Goal: Information Seeking & Learning: Understand process/instructions

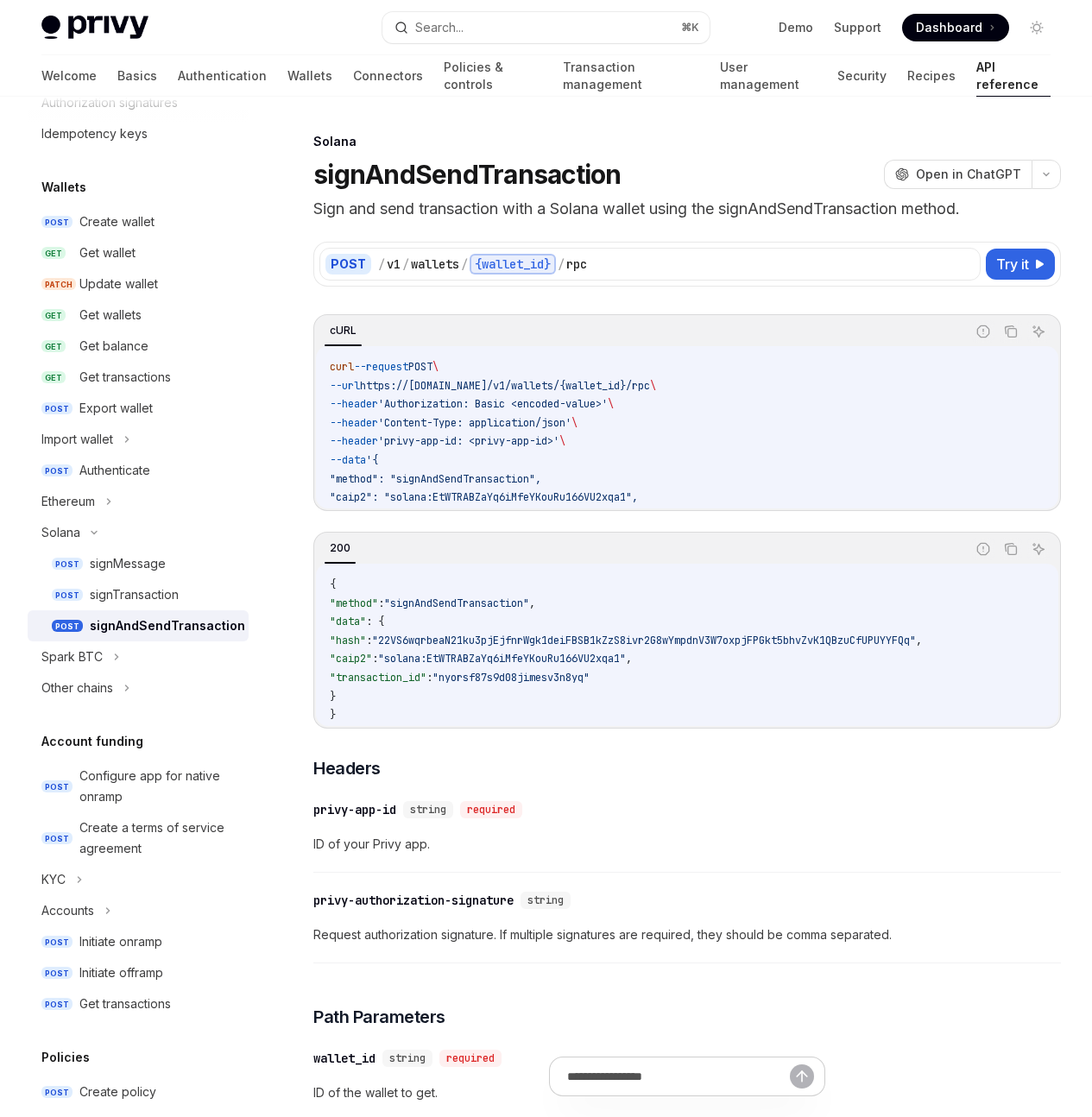
scroll to position [381, 0]
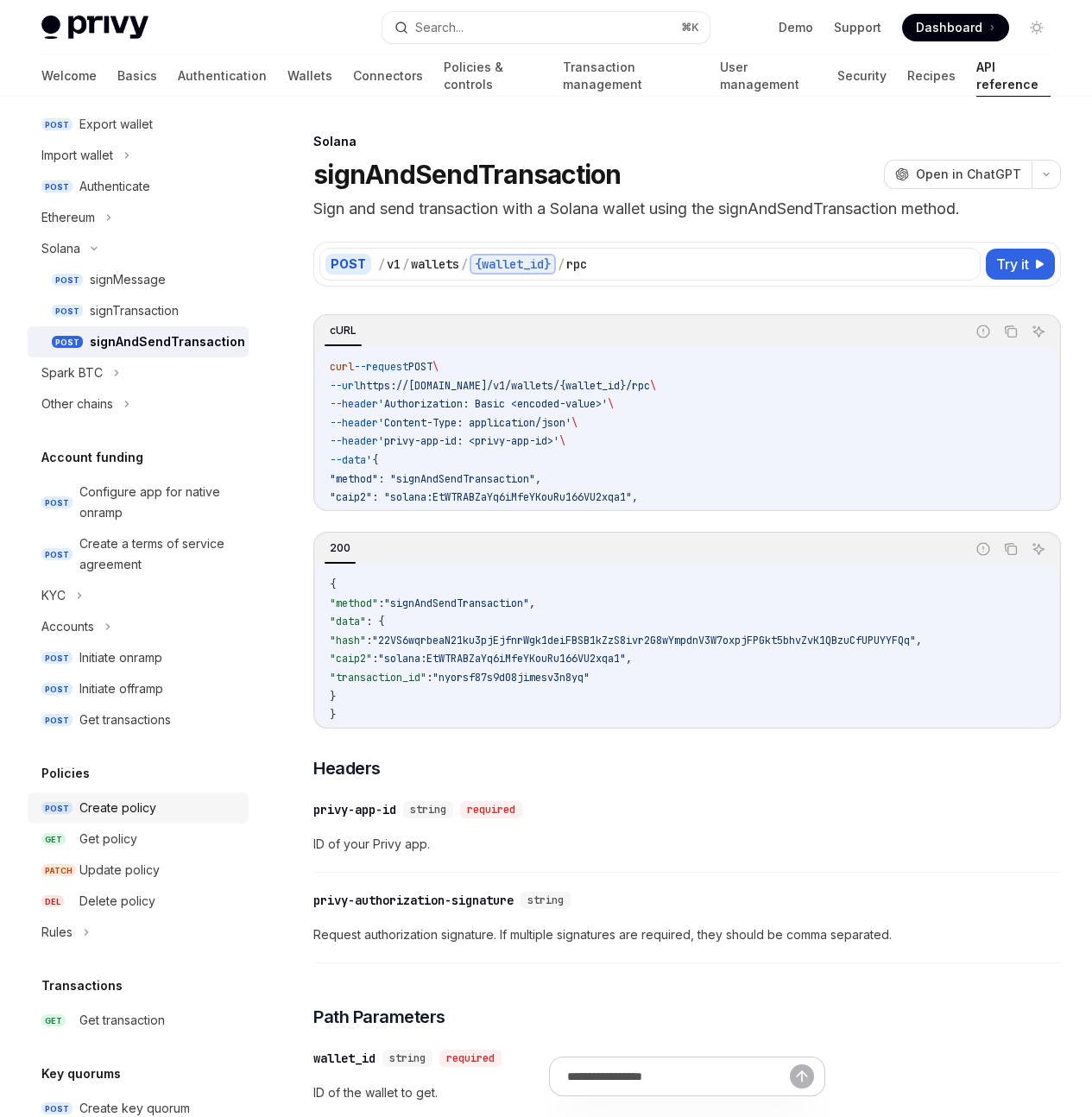
click at [167, 814] on div "Create policy" at bounding box center [159, 807] width 159 height 21
type textarea "*"
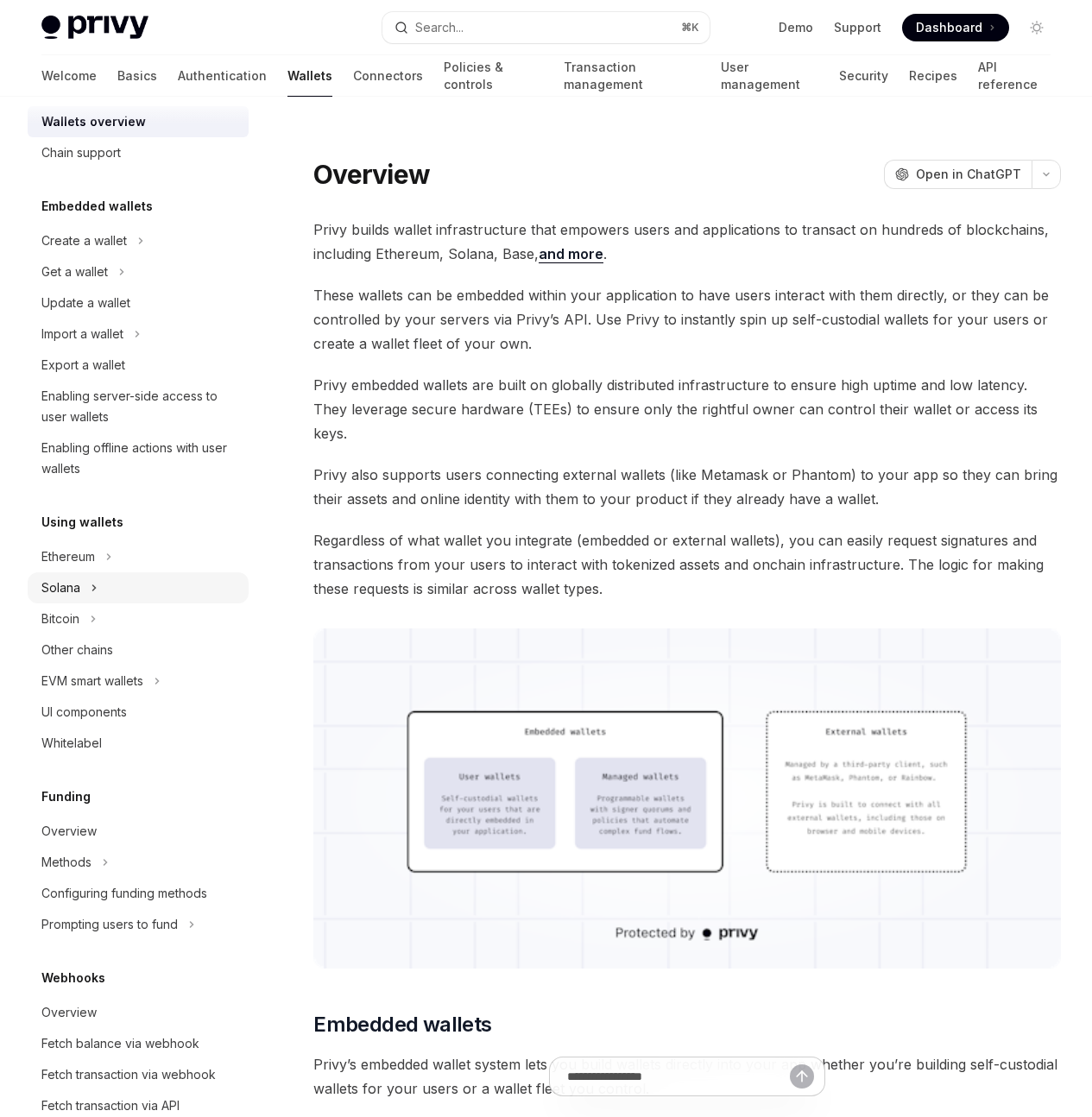
scroll to position [30, 0]
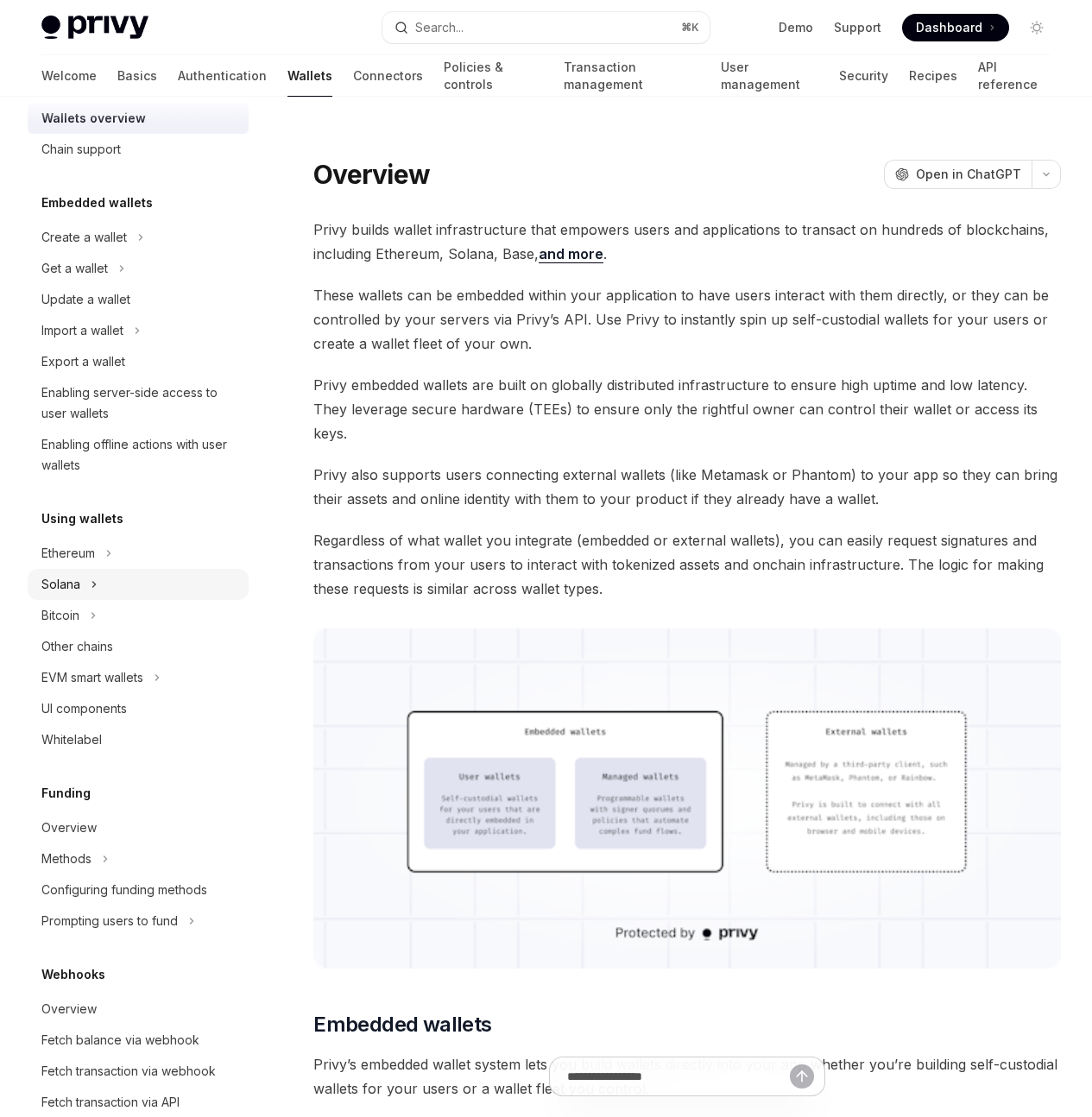
click at [156, 574] on div "Solana" at bounding box center [138, 584] width 221 height 31
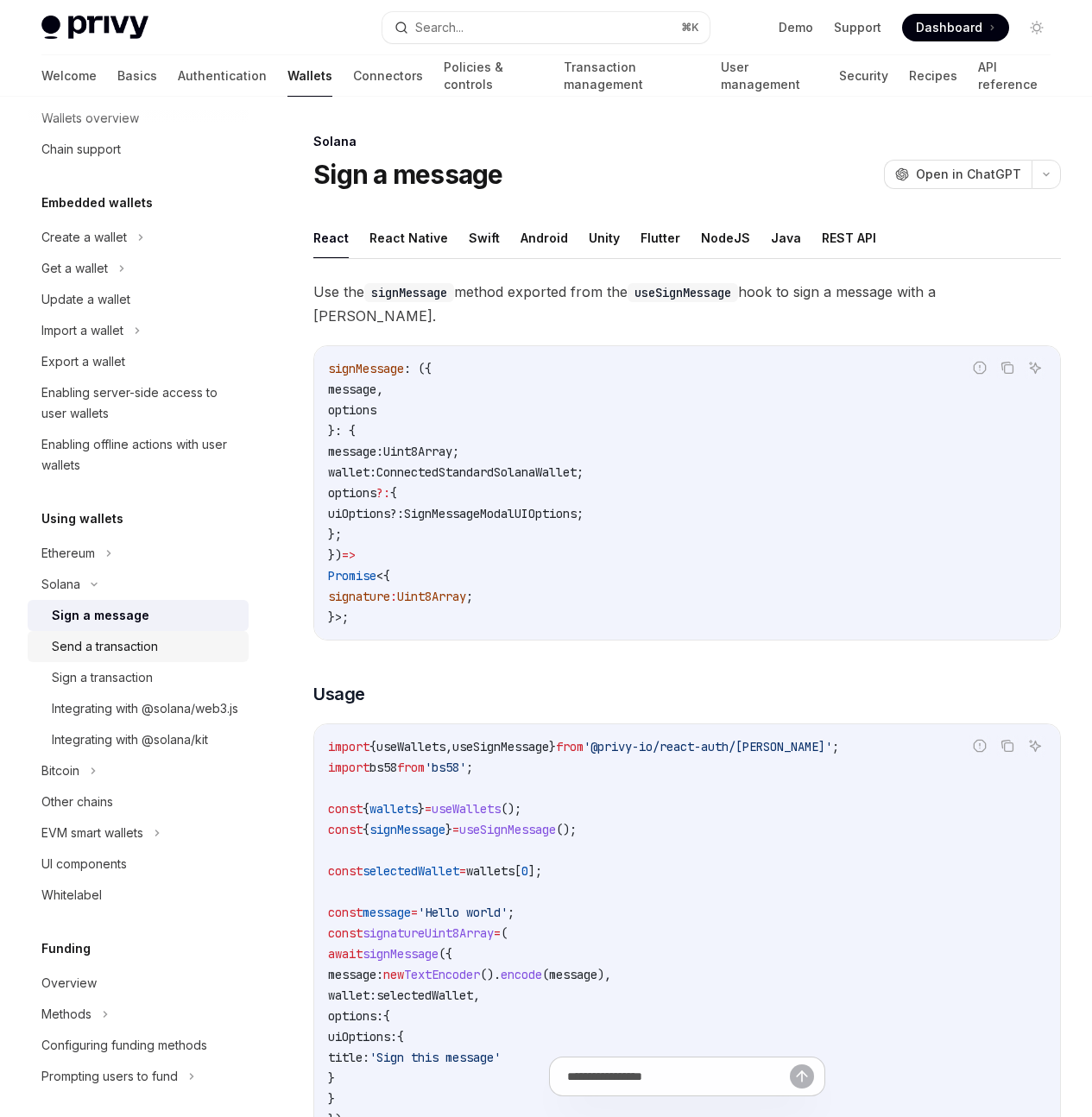
click at [143, 645] on div "Send a transaction" at bounding box center [105, 646] width 106 height 21
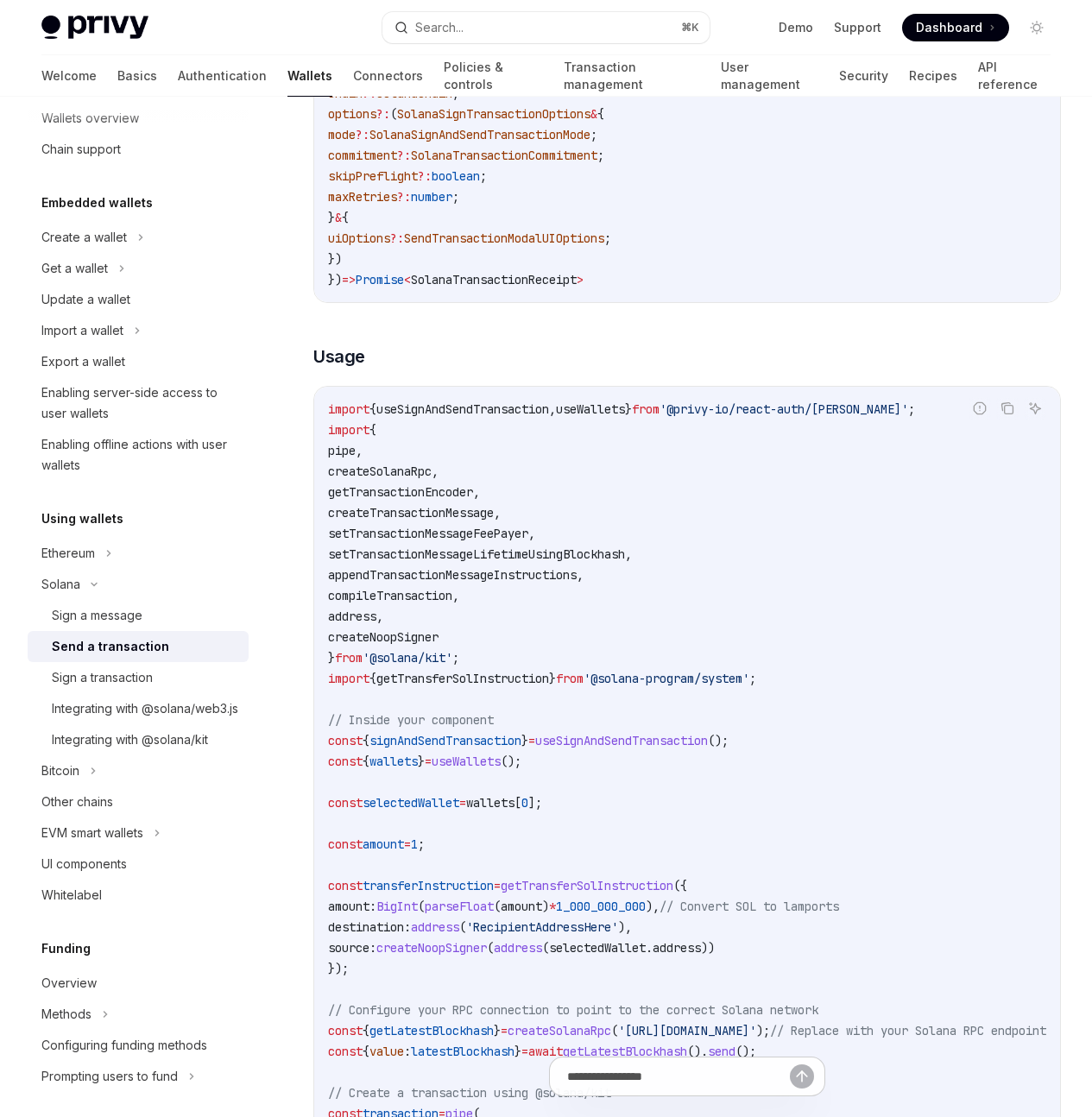
scroll to position [638, 0]
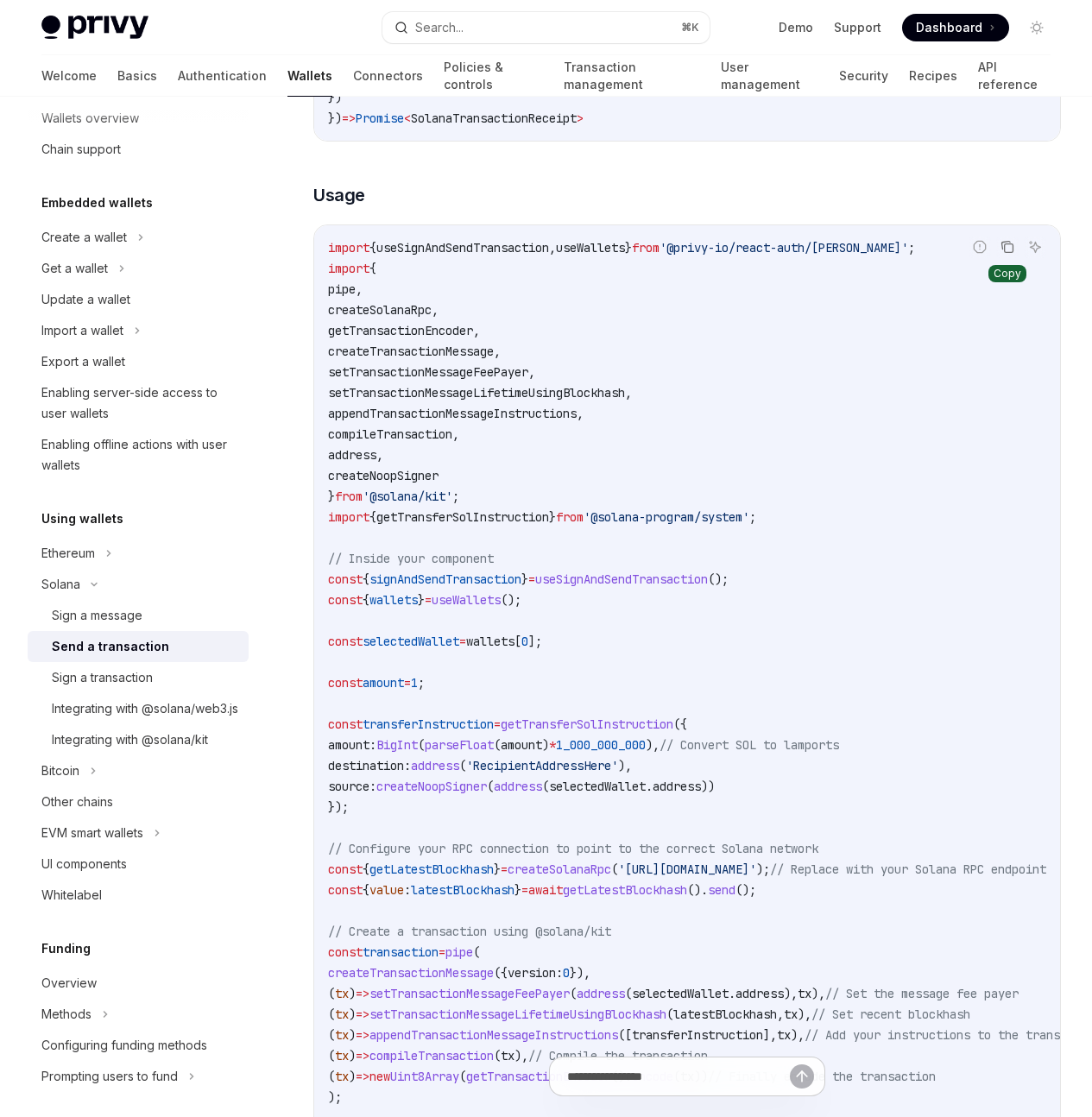
click at [1005, 253] on icon "Copy the contents from the code block" at bounding box center [1009, 248] width 8 height 8
type textarea "*"
